Goal: Task Accomplishment & Management: Use online tool/utility

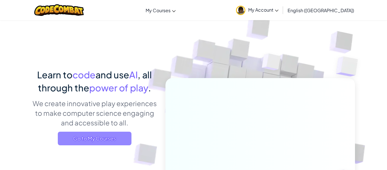
click at [125, 133] on span "Go to My Courses" at bounding box center [95, 138] width 74 height 14
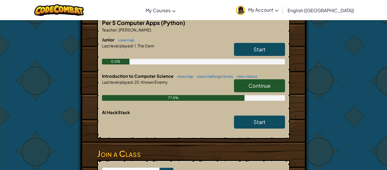
scroll to position [118, 0]
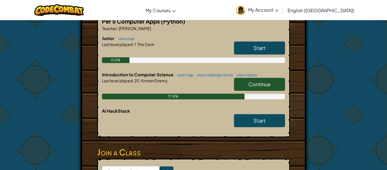
click at [259, 81] on span "Continue" at bounding box center [259, 84] width 22 height 7
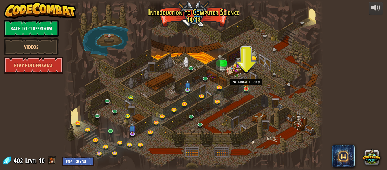
click at [249, 88] on img at bounding box center [246, 82] width 6 height 14
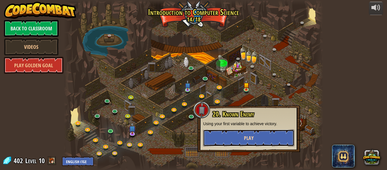
click at [252, 142] on button "Play" at bounding box center [248, 137] width 91 height 17
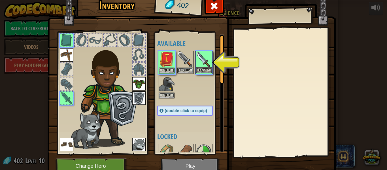
click at [202, 64] on img at bounding box center [204, 59] width 16 height 16
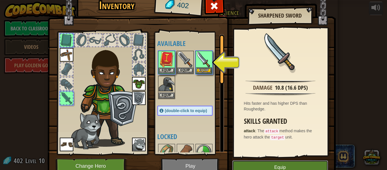
click at [287, 161] on button "Equip" at bounding box center [280, 167] width 96 height 14
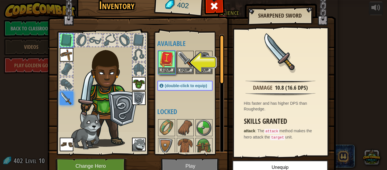
click at [167, 54] on img at bounding box center [167, 59] width 16 height 16
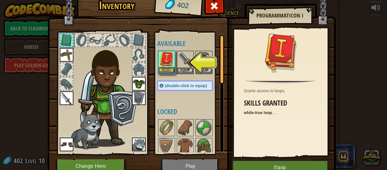
click at [167, 54] on img at bounding box center [167, 59] width 16 height 16
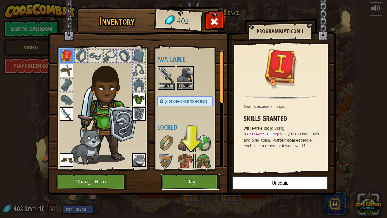
click at [196, 169] on button "Play" at bounding box center [190, 182] width 59 height 16
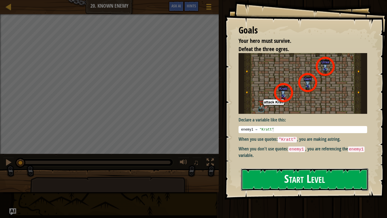
click at [290, 169] on button "Start Level" at bounding box center [304, 179] width 127 height 22
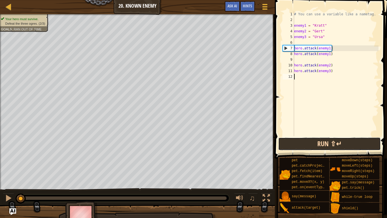
click at [319, 142] on button "Run ⇧↵" at bounding box center [329, 143] width 102 height 13
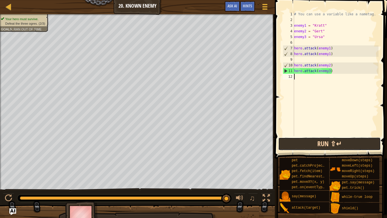
click at [312, 141] on button "Run ⇧↵" at bounding box center [329, 143] width 102 height 13
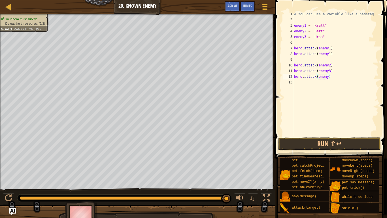
scroll to position [3, 5]
type textarea "hero.attack(enemy3)"
click at [351, 146] on button "Run ⇧↵" at bounding box center [329, 143] width 102 height 13
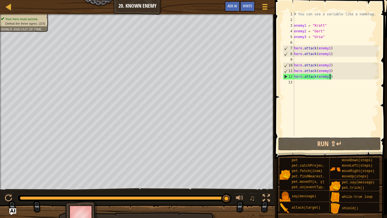
click at [311, 80] on div "# You can use a variable like a nametag. enemy1 = "[PERSON_NAME]" enemy2 = "[PE…" at bounding box center [336, 79] width 86 height 136
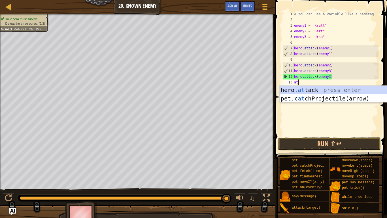
scroll to position [3, 0]
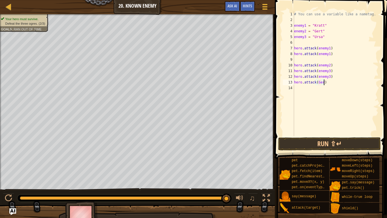
type textarea "hero.attack([PERSON_NAME])"
click at [369, 140] on button "Run ⇧↵" at bounding box center [329, 143] width 102 height 13
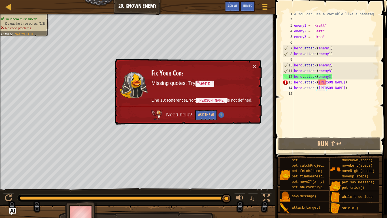
click at [332, 63] on div "# You can use a variable like a nametag. enemy1 = "[PERSON_NAME]" enemy2 = "[PE…" at bounding box center [336, 79] width 86 height 136
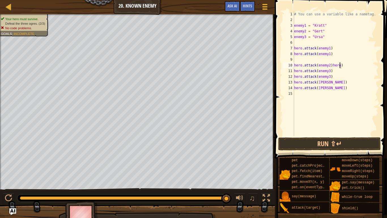
scroll to position [3, 5]
type textarea "hero.attack(enemy2)"
click at [328, 93] on div "# You can use a variable like a nametag. enemy1 = "[PERSON_NAME]" enemy2 = "[PE…" at bounding box center [336, 79] width 86 height 136
type textarea "hero"
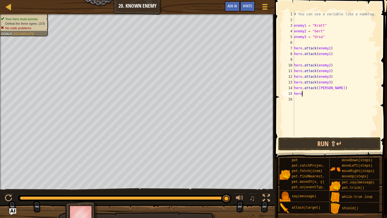
scroll to position [3, 0]
type textarea "hero"
click at [0, 0] on button "Done" at bounding box center [0, 0] width 0 height 0
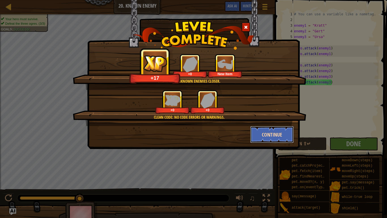
click at [271, 138] on button "Continue" at bounding box center [272, 134] width 44 height 17
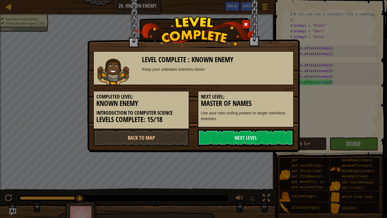
click at [271, 138] on link "Next Level" at bounding box center [246, 137] width 96 height 17
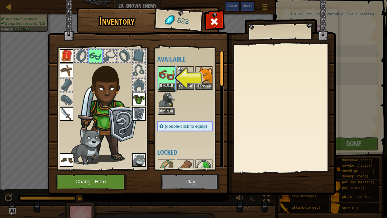
click at [161, 69] on img at bounding box center [167, 75] width 16 height 16
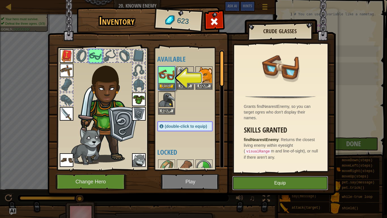
click at [282, 169] on button "Equip" at bounding box center [280, 183] width 96 height 14
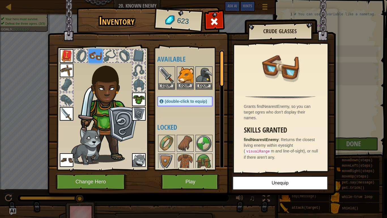
click at [181, 72] on img at bounding box center [185, 75] width 16 height 16
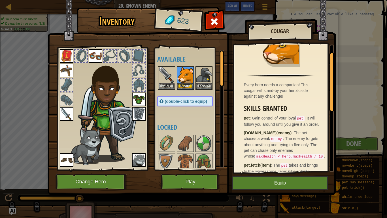
scroll to position [23, 0]
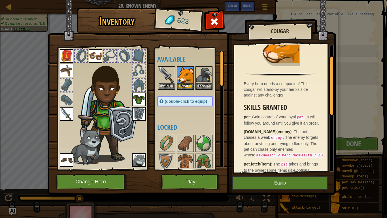
click at [299, 169] on img at bounding box center [192, 92] width 288 height 206
click at [294, 169] on button "Equip" at bounding box center [280, 183] width 96 height 14
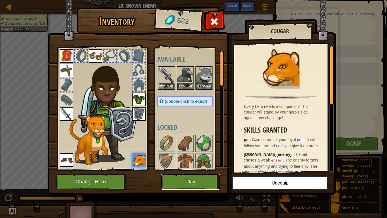
click at [191, 169] on button "Play" at bounding box center [190, 182] width 59 height 16
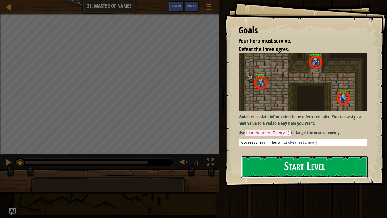
click at [258, 161] on button "Start Level" at bounding box center [304, 166] width 127 height 22
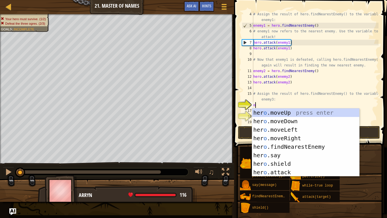
scroll to position [3, 0]
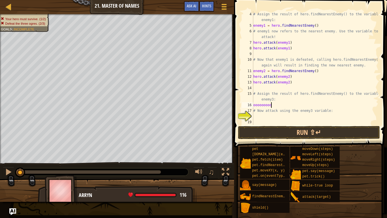
type textarea "oooooooooo"
type textarea "oiooi"
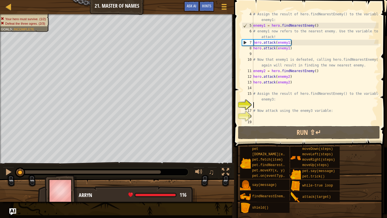
scroll to position [3, 0]
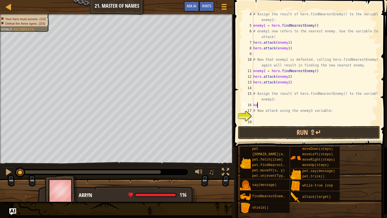
type textarea "k"
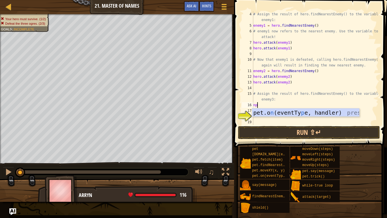
type textarea "n"
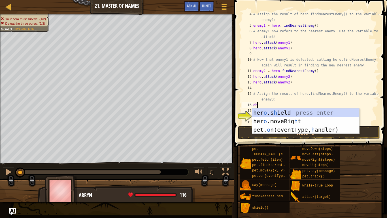
type textarea "o"
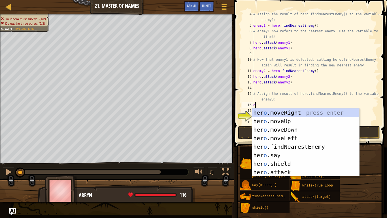
scroll to position [3, 0]
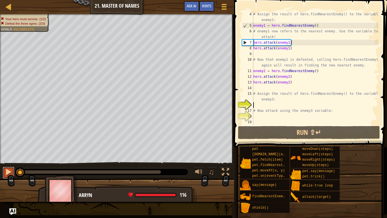
click at [9, 169] on div at bounding box center [8, 171] width 7 height 7
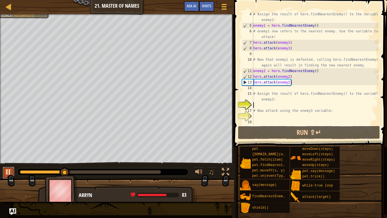
click at [11, 169] on div at bounding box center [8, 171] width 7 height 7
type textarea "w"
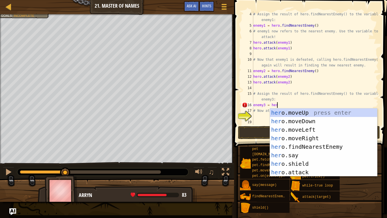
scroll to position [3, 3]
type textarea "enemy3 = [DOMAIN_NAME]"
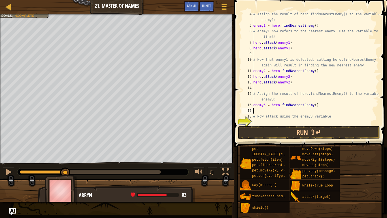
scroll to position [3, 0]
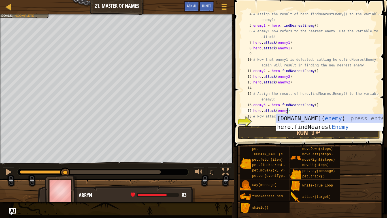
type textarea "hero.attack(enemy2)"
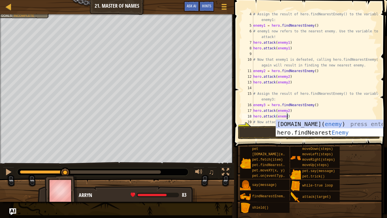
scroll to position [3, 5]
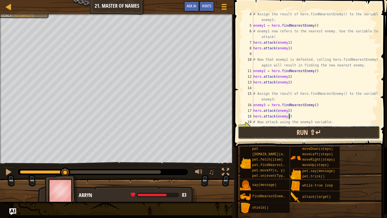
click at [298, 132] on button "Run ⇧↵" at bounding box center [309, 132] width 142 height 13
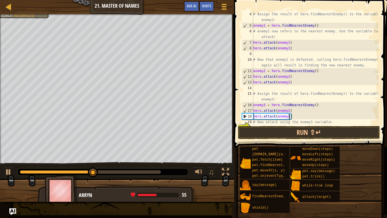
click at [289, 111] on div "# Assign the result of hero.findNearestEnemy() to the variable enemy1: enemy1 =…" at bounding box center [315, 76] width 126 height 130
type textarea "hero.attack(enemy3)"
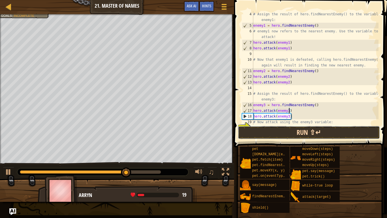
click at [294, 133] on button "Run ⇧↵" at bounding box center [309, 132] width 142 height 13
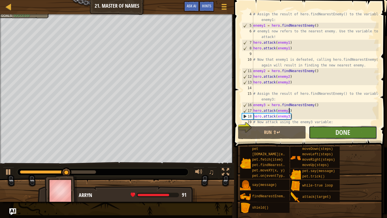
click at [358, 136] on button "Done" at bounding box center [343, 132] width 68 height 13
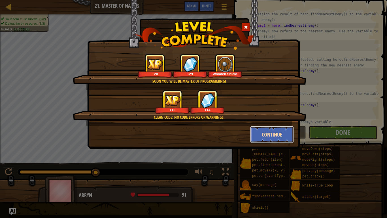
click at [265, 138] on button "Continue" at bounding box center [272, 134] width 44 height 17
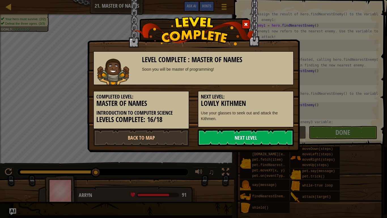
click at [252, 142] on link "Next Level" at bounding box center [246, 137] width 96 height 17
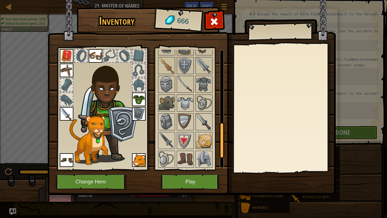
scroll to position [290, 0]
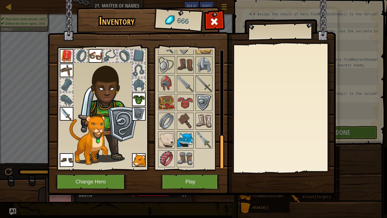
click at [188, 142] on img at bounding box center [185, 140] width 16 height 16
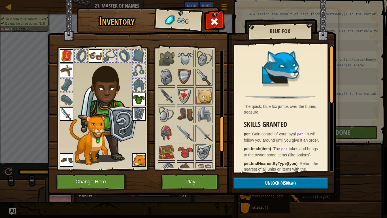
scroll to position [226, 0]
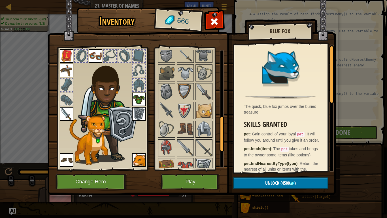
click at [198, 134] on img at bounding box center [204, 129] width 16 height 16
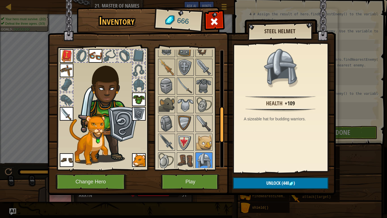
scroll to position [193, 0]
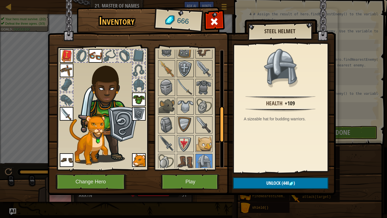
click at [185, 70] on img at bounding box center [185, 69] width 16 height 16
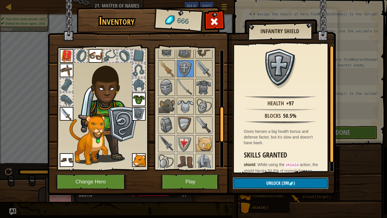
click at [270, 169] on button "Unlock (390 )" at bounding box center [280, 183] width 95 height 12
click at [270, 169] on button "Confirm" at bounding box center [280, 183] width 95 height 12
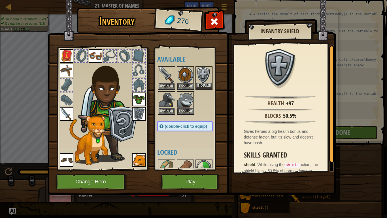
click at [199, 79] on img at bounding box center [204, 75] width 16 height 16
